Goal: Transaction & Acquisition: Purchase product/service

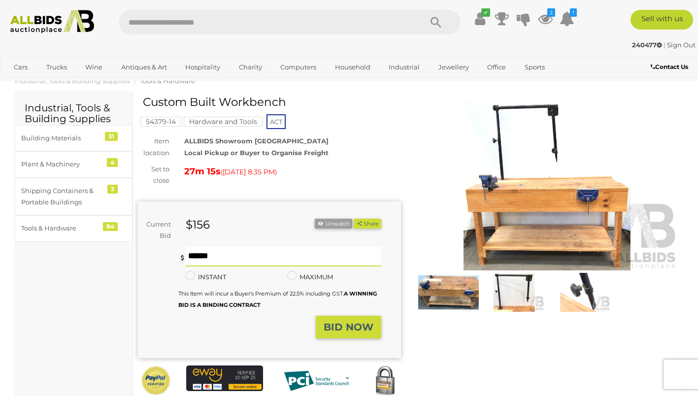
scroll to position [22, 0]
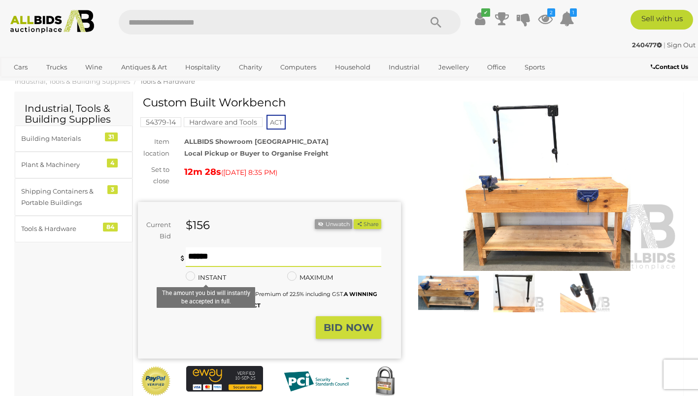
type input "***"
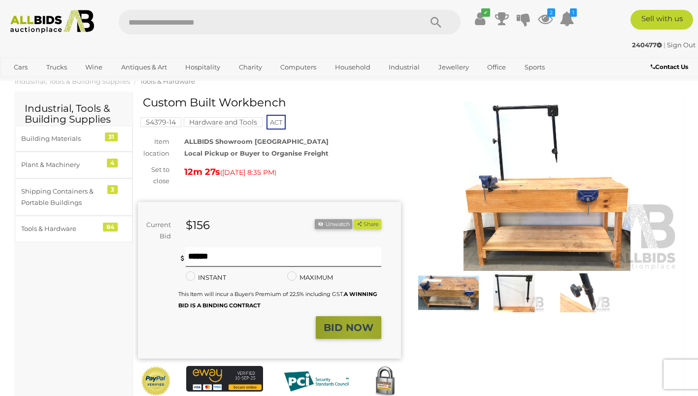
click at [358, 330] on strong "BID NOW" at bounding box center [349, 328] width 50 height 12
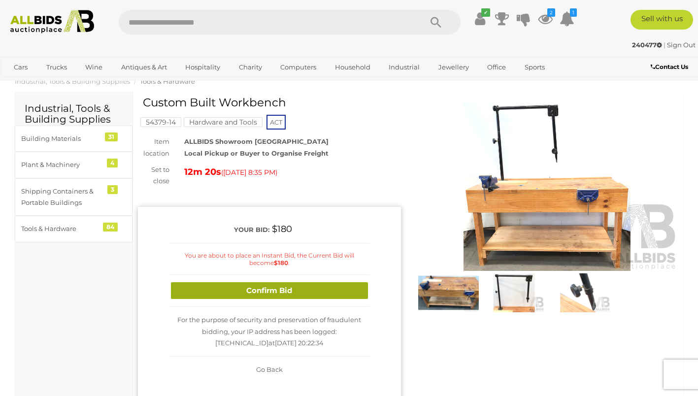
click at [347, 288] on button "Confirm Bid" at bounding box center [269, 290] width 197 height 17
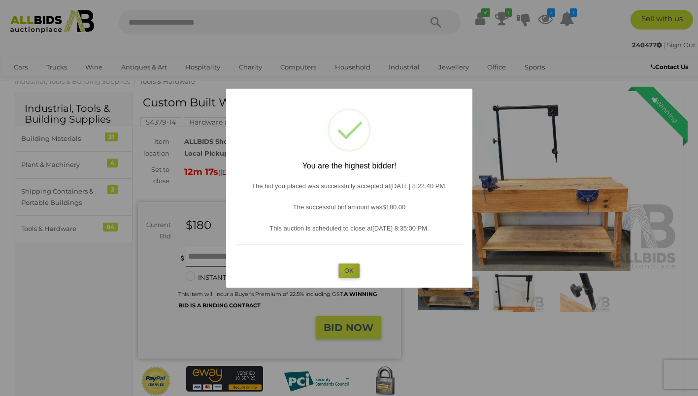
click at [343, 267] on button "OK" at bounding box center [348, 271] width 21 height 14
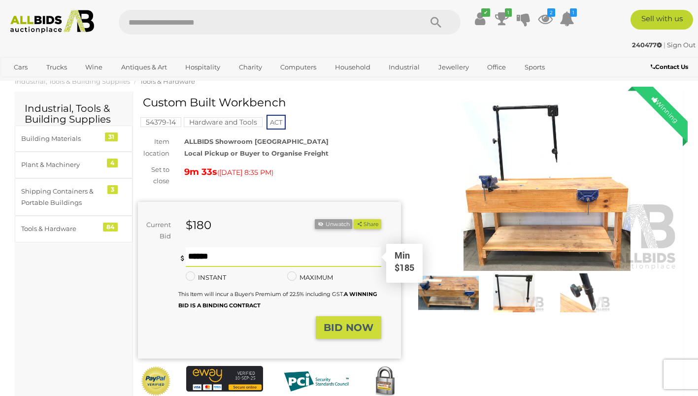
click at [348, 260] on input "text" at bounding box center [283, 257] width 195 height 20
type input "***"
click at [348, 330] on strong "BID NOW" at bounding box center [349, 328] width 50 height 12
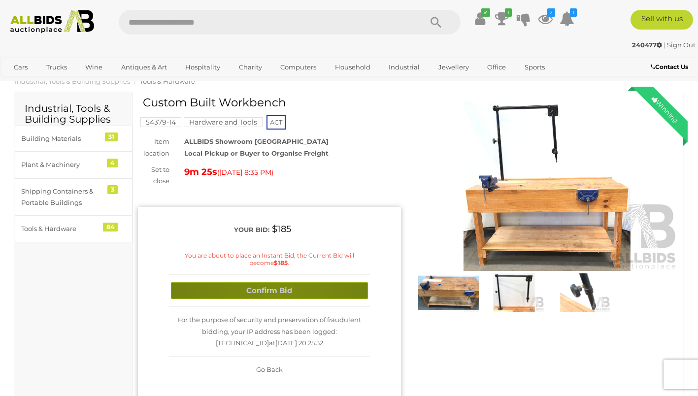
click at [275, 296] on button "Confirm Bid" at bounding box center [269, 290] width 197 height 17
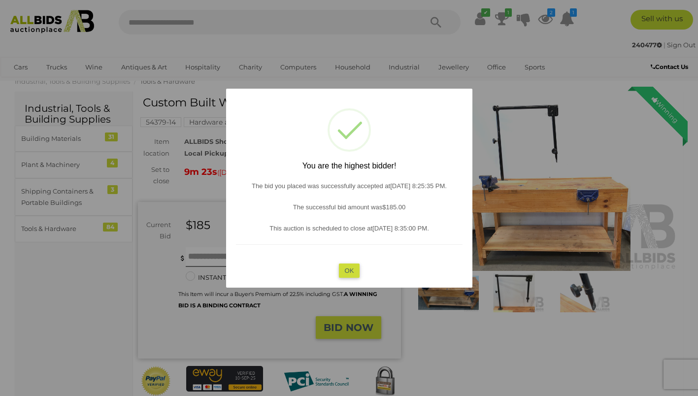
click at [348, 274] on button "OK" at bounding box center [348, 271] width 21 height 14
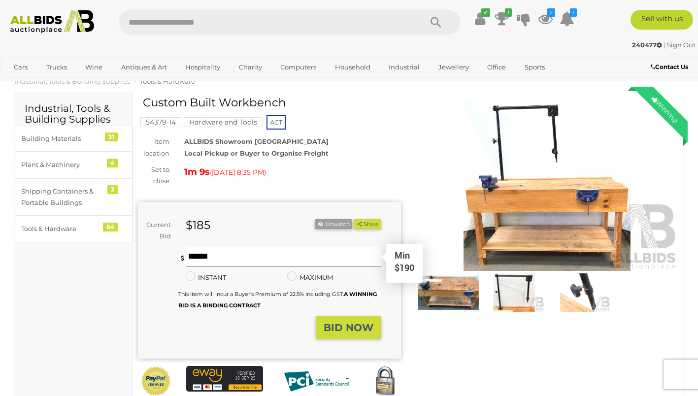
click at [350, 259] on input "text" at bounding box center [283, 257] width 195 height 20
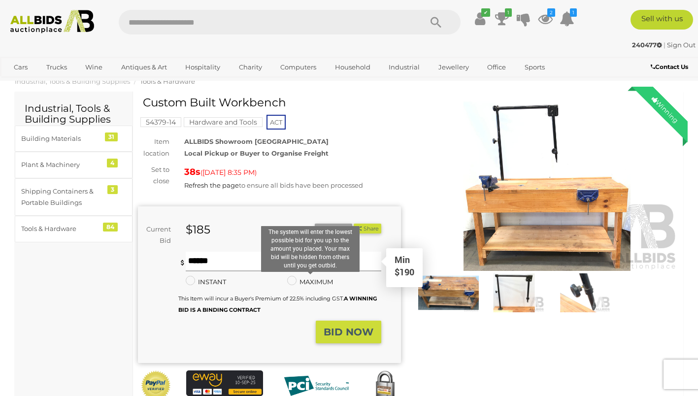
click at [238, 260] on input "text" at bounding box center [283, 262] width 195 height 20
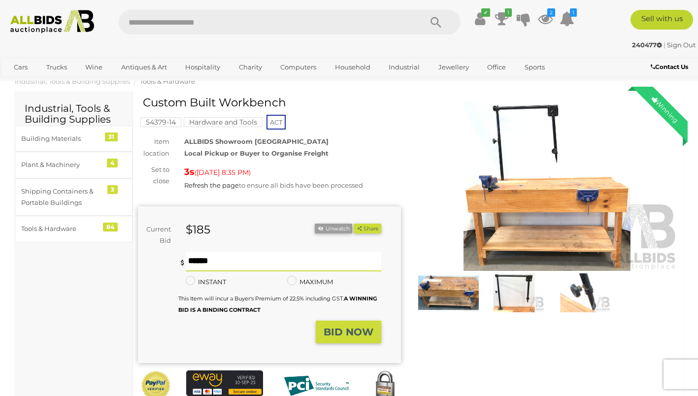
type input "***"
click at [335, 331] on strong "BID NOW" at bounding box center [349, 332] width 50 height 12
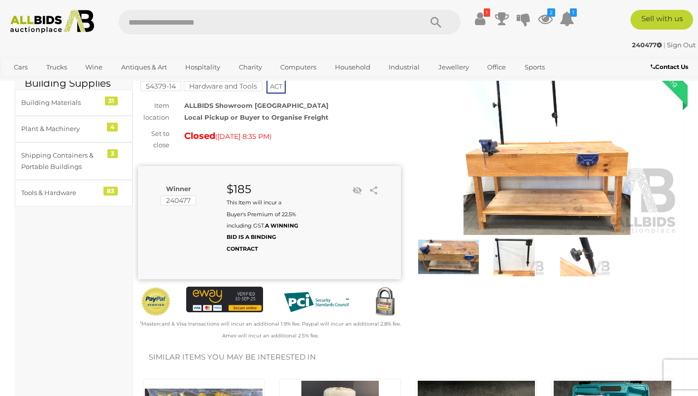
scroll to position [64, 0]
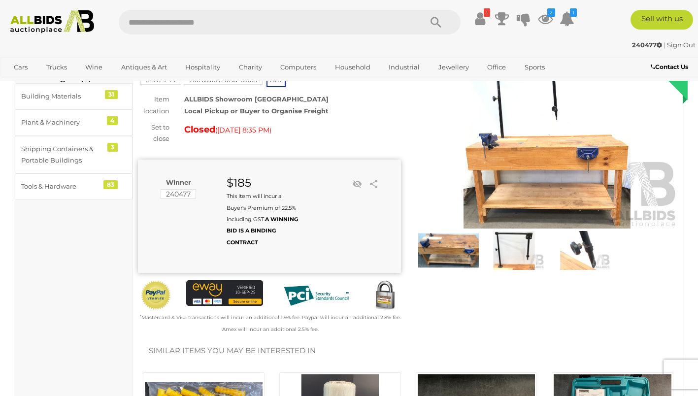
click at [183, 197] on mark "240477" at bounding box center [178, 194] width 35 height 10
click at [254, 209] on small "This Item will incur a Buyer's Premium of 22.5% including GST. A WINNING BID IS…" at bounding box center [262, 219] width 71 height 53
